Goal: Book appointment/travel/reservation

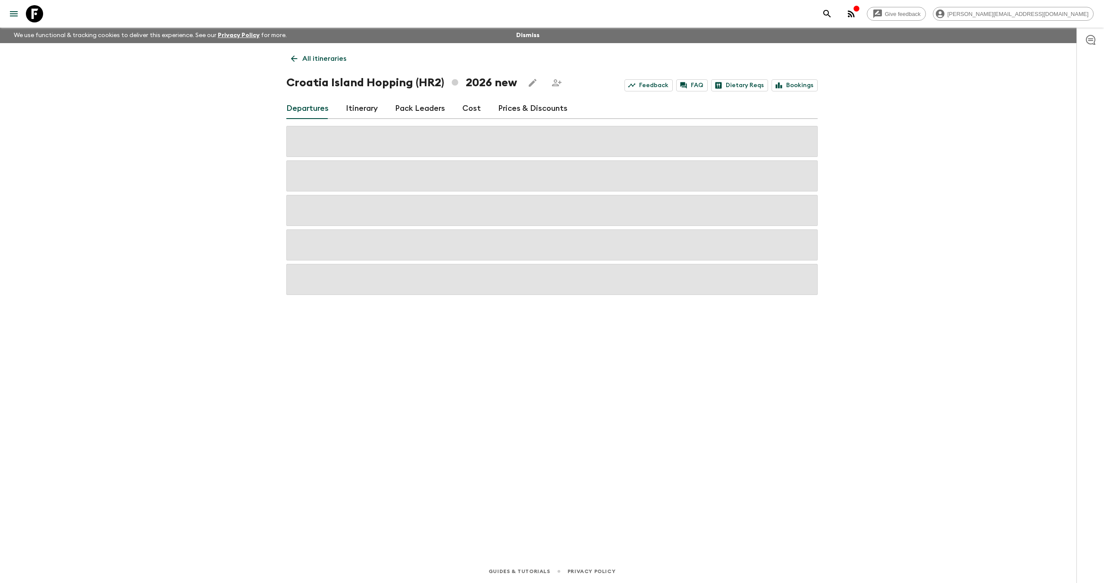
click at [39, 9] on icon at bounding box center [34, 13] width 17 height 17
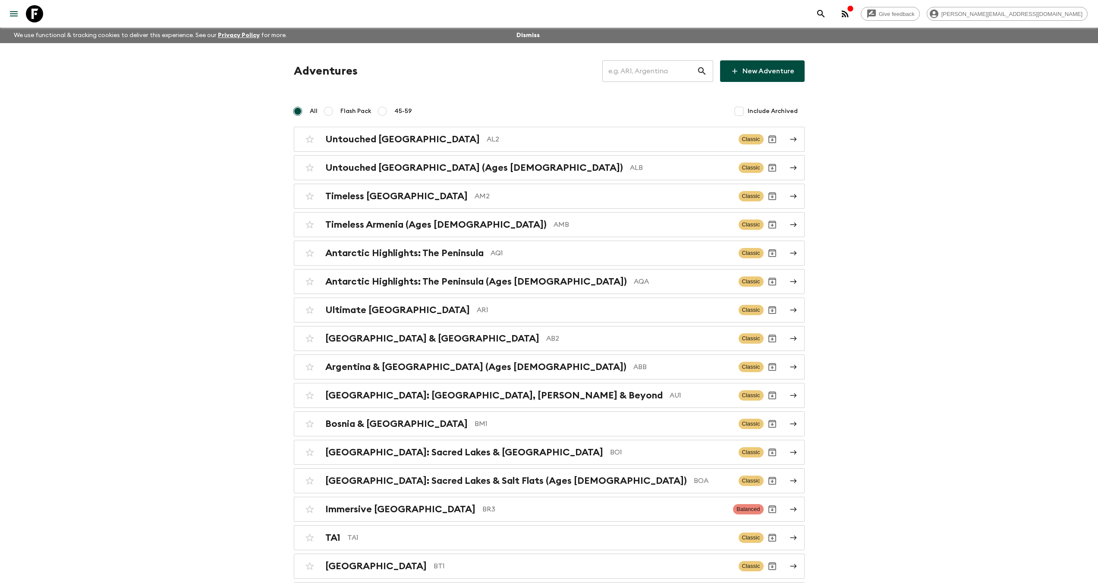
click at [634, 72] on input "text" at bounding box center [649, 71] width 94 height 24
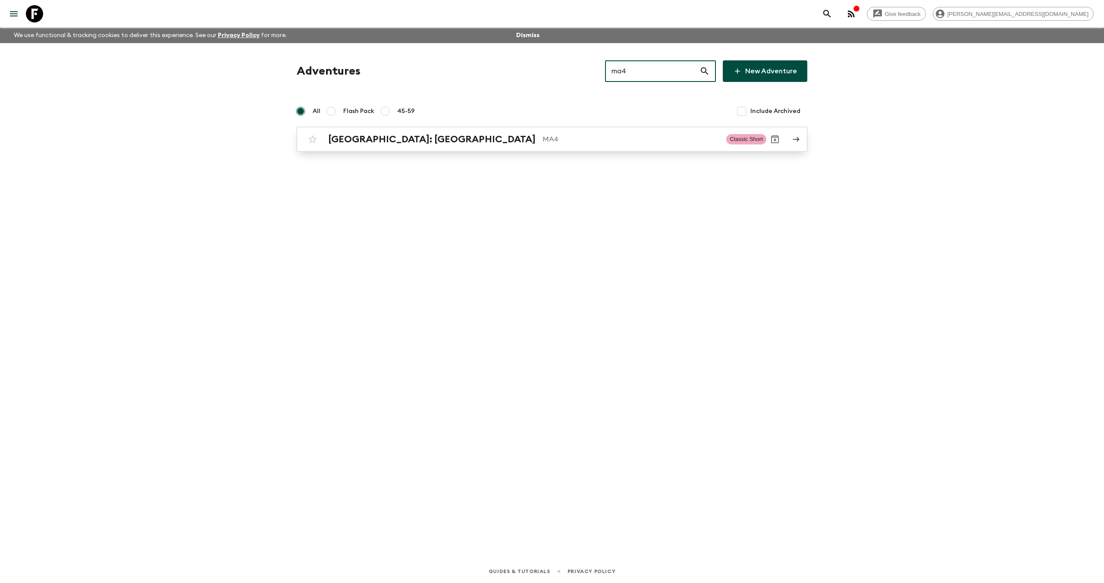
type input "ma4"
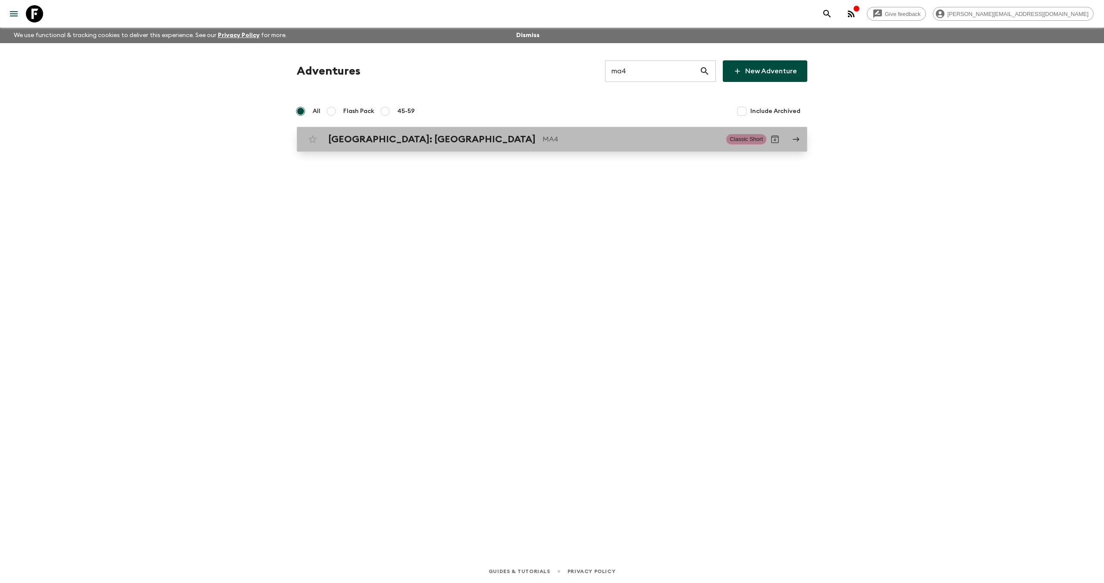
click at [492, 133] on div "[GEOGRAPHIC_DATA]: [GEOGRAPHIC_DATA] MA4 Classic Short" at bounding box center [535, 139] width 462 height 17
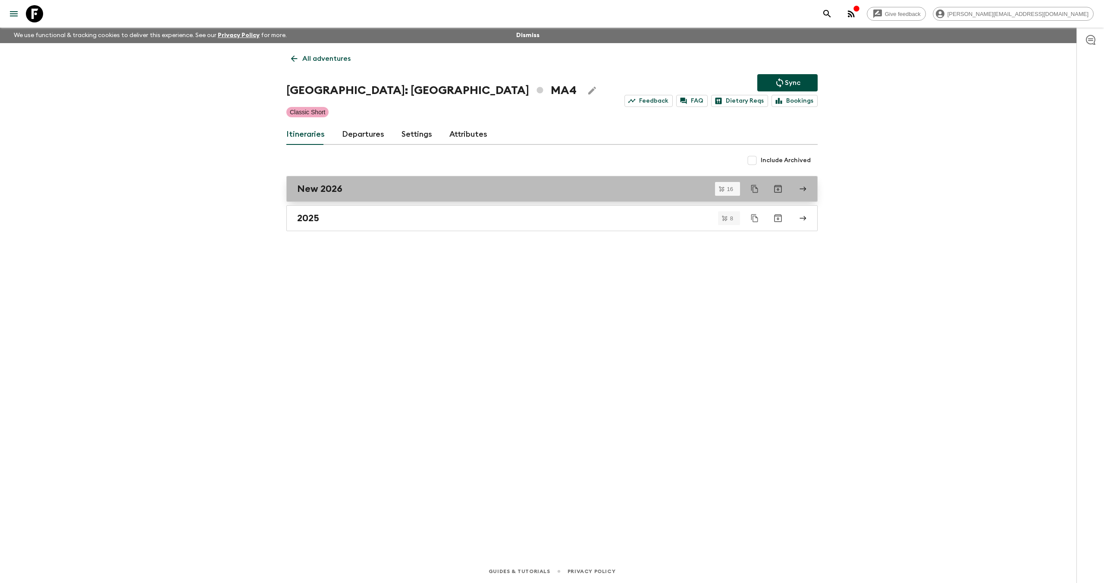
click at [369, 198] on link "New 2026" at bounding box center [552, 189] width 532 height 26
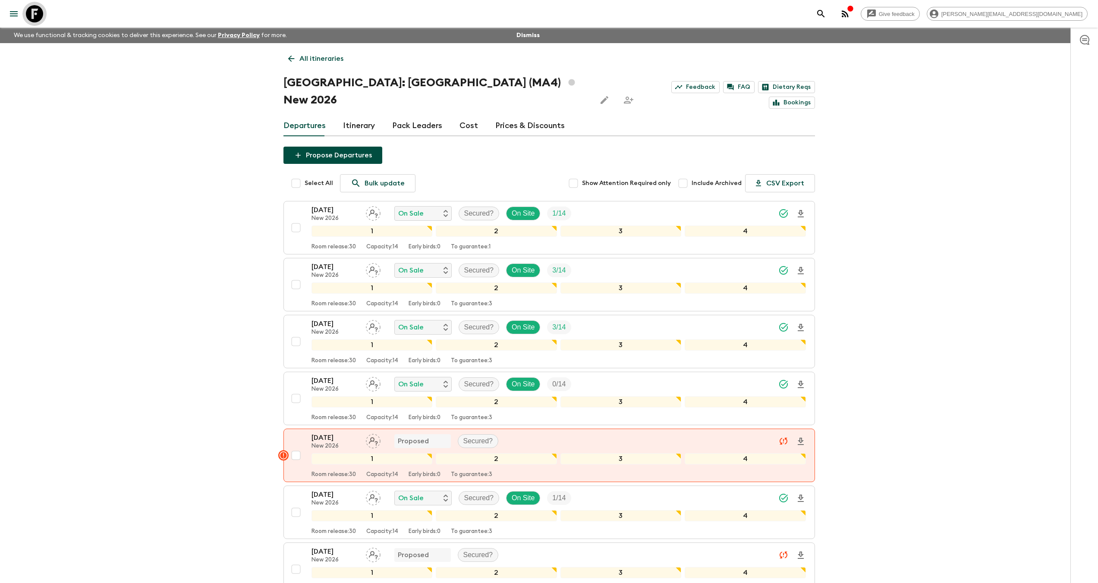
click at [42, 16] on icon at bounding box center [34, 13] width 17 height 17
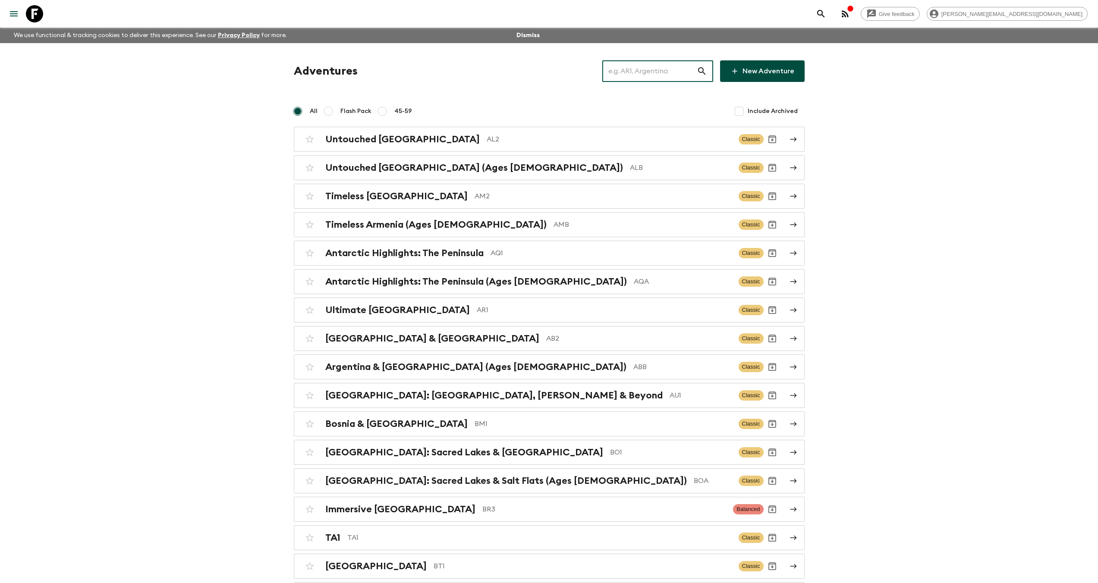
click at [647, 72] on input "text" at bounding box center [649, 71] width 94 height 24
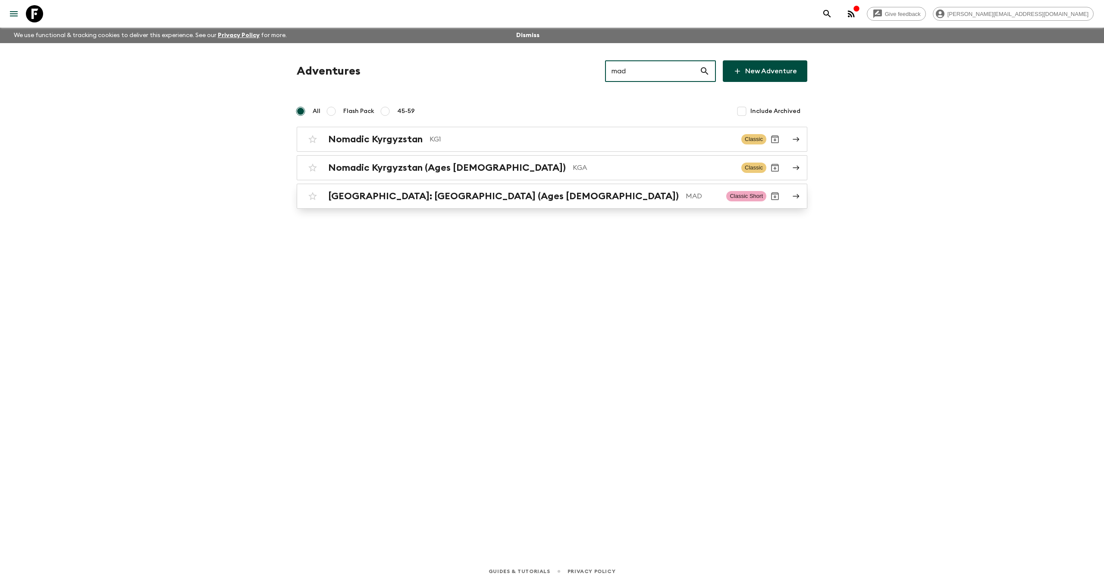
type input "mad"
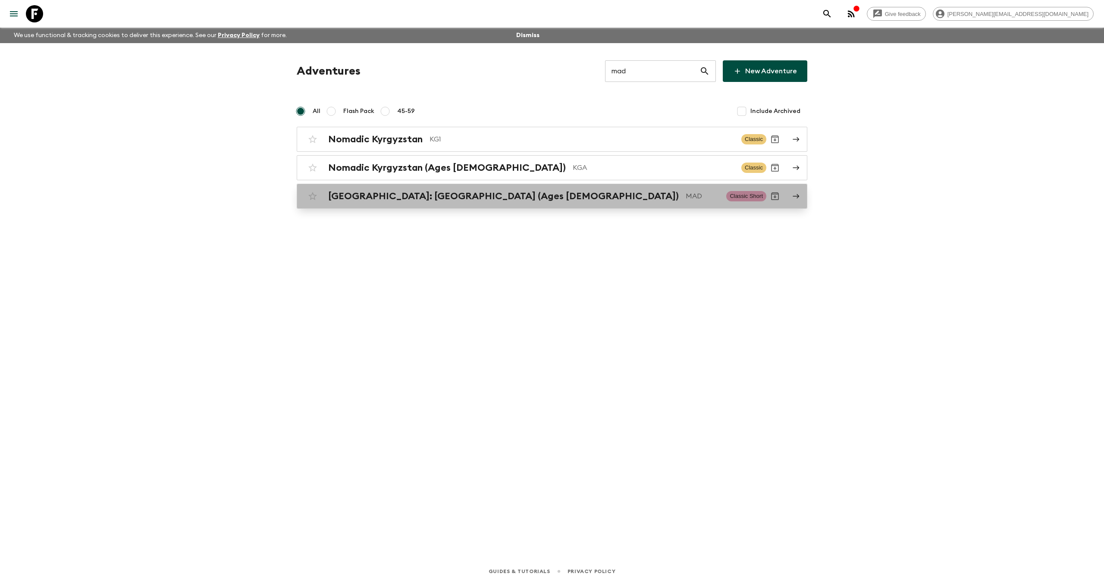
click at [686, 196] on p "MAD" at bounding box center [703, 196] width 34 height 10
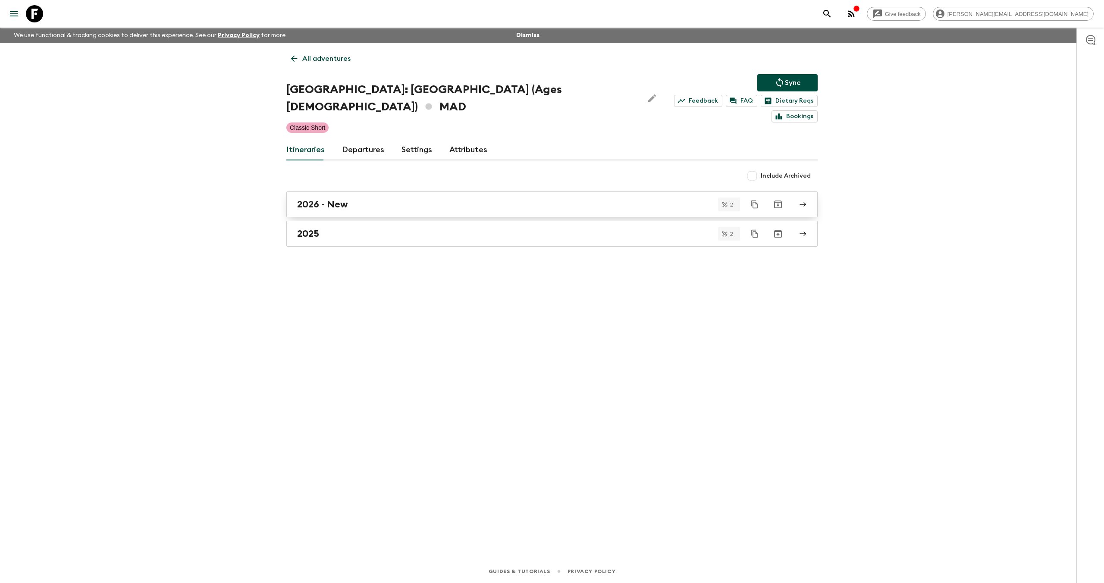
click at [369, 199] on div "2026 - New" at bounding box center [544, 204] width 494 height 11
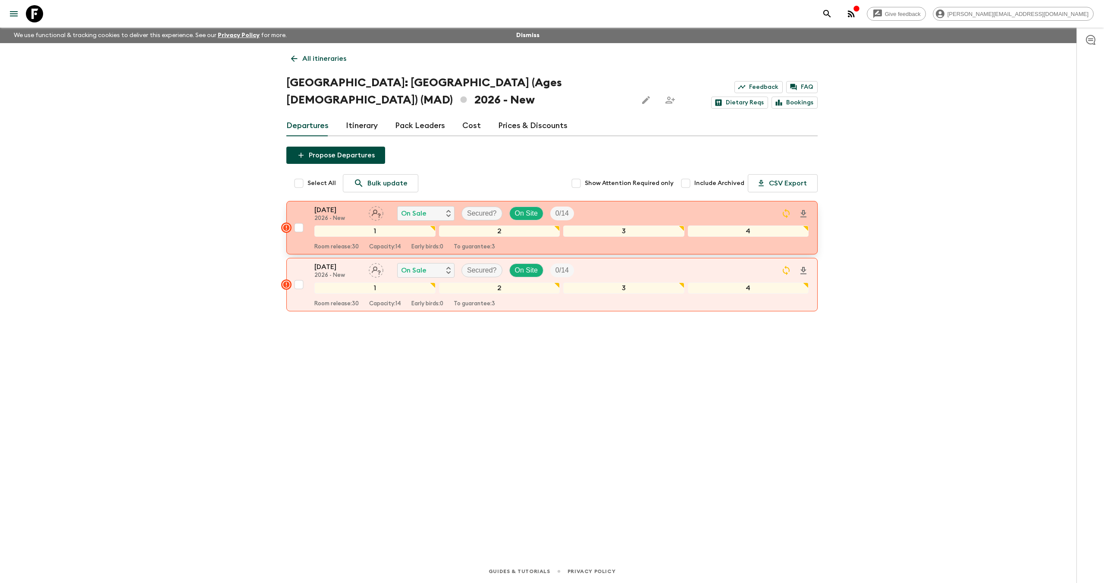
click at [343, 212] on p "[DATE]" at bounding box center [338, 210] width 47 height 10
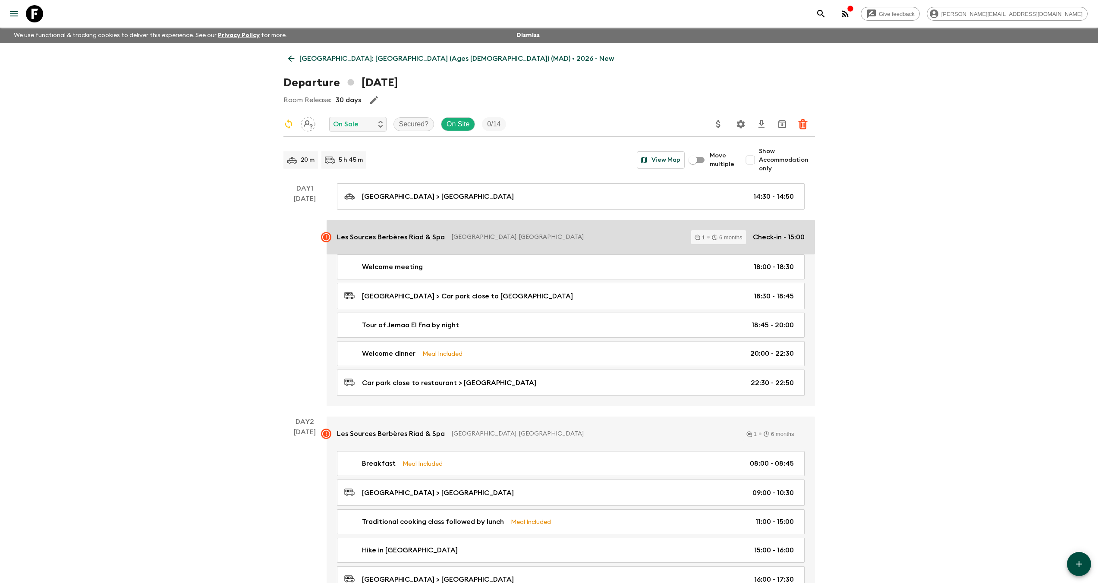
click at [468, 235] on p "[GEOGRAPHIC_DATA], [GEOGRAPHIC_DATA]" at bounding box center [568, 237] width 233 height 9
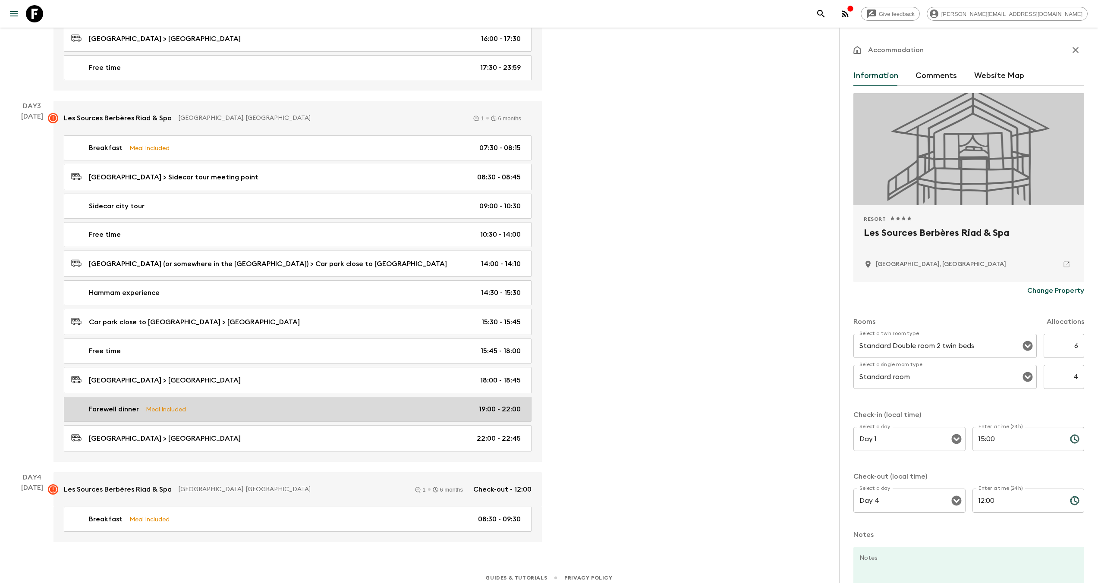
scroll to position [543, 0]
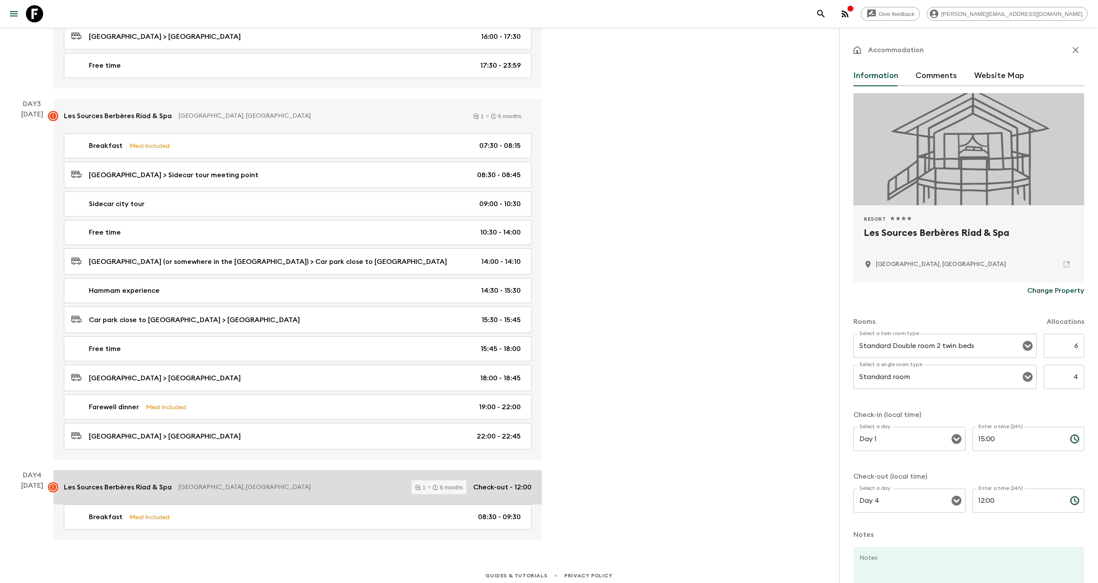
click at [201, 473] on link "Les Sources Berbères Riad & Spa Marrakesh, [GEOGRAPHIC_DATA] 1 6 months Check-o…" at bounding box center [297, 487] width 488 height 35
